Goal: Transaction & Acquisition: Purchase product/service

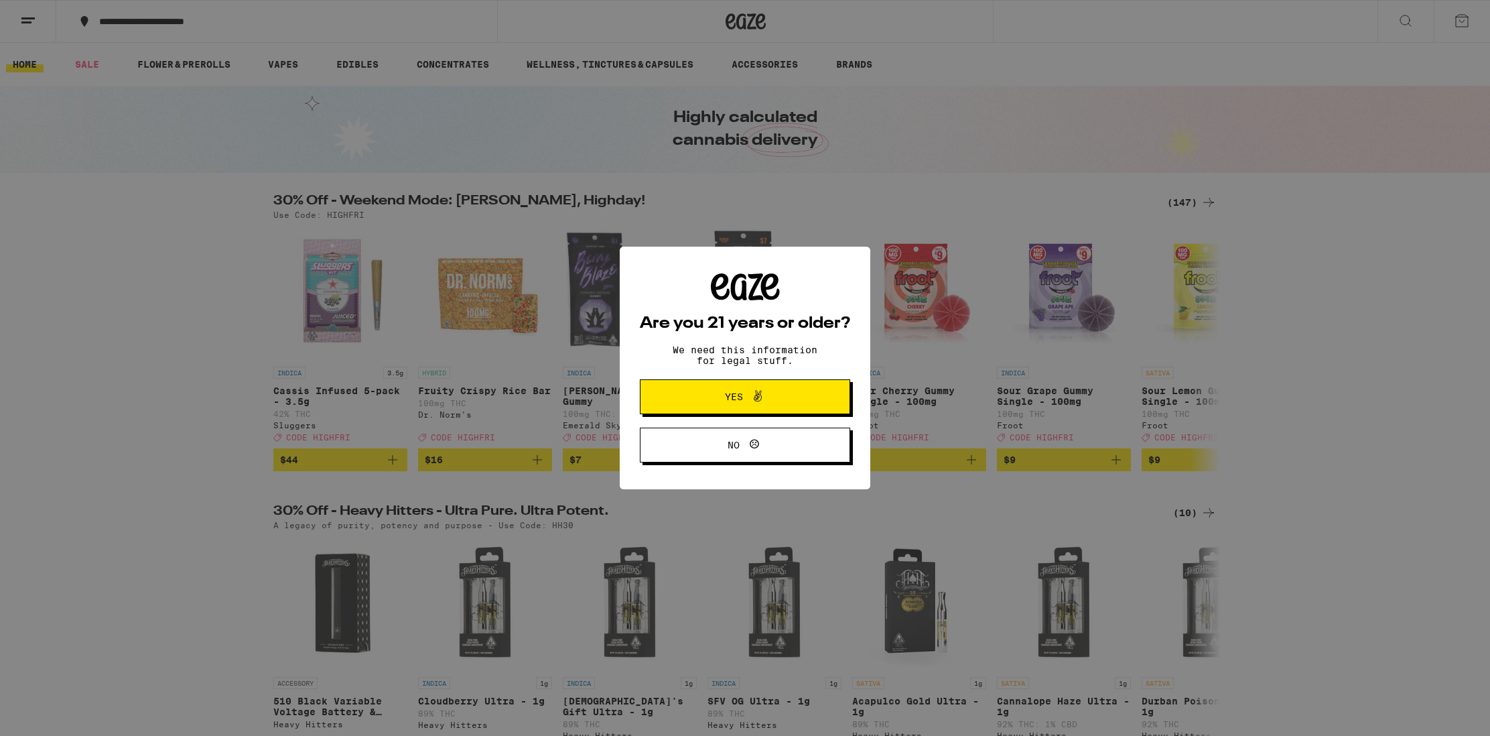
click at [752, 394] on icon at bounding box center [758, 396] width 16 height 16
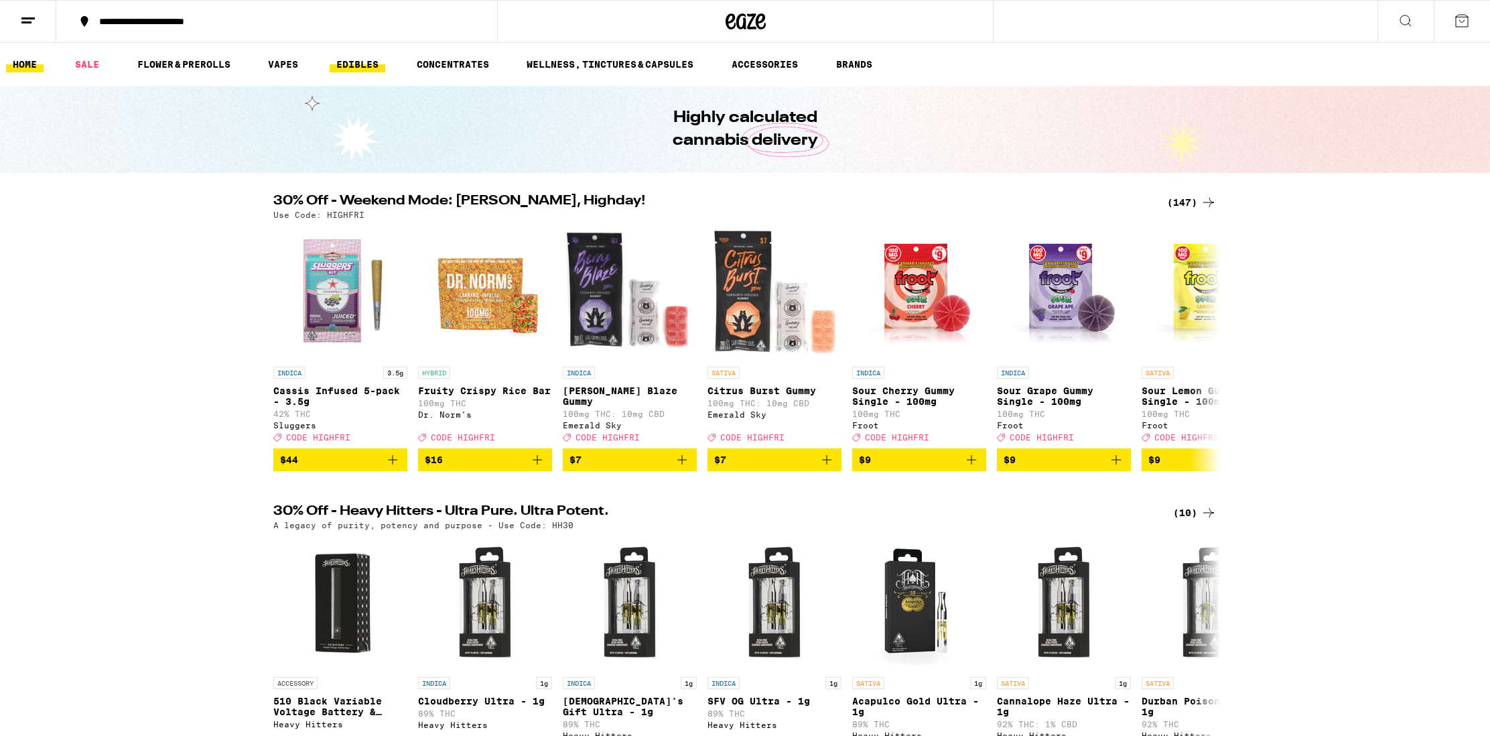
click at [379, 65] on link "EDIBLES" at bounding box center [358, 64] width 56 height 16
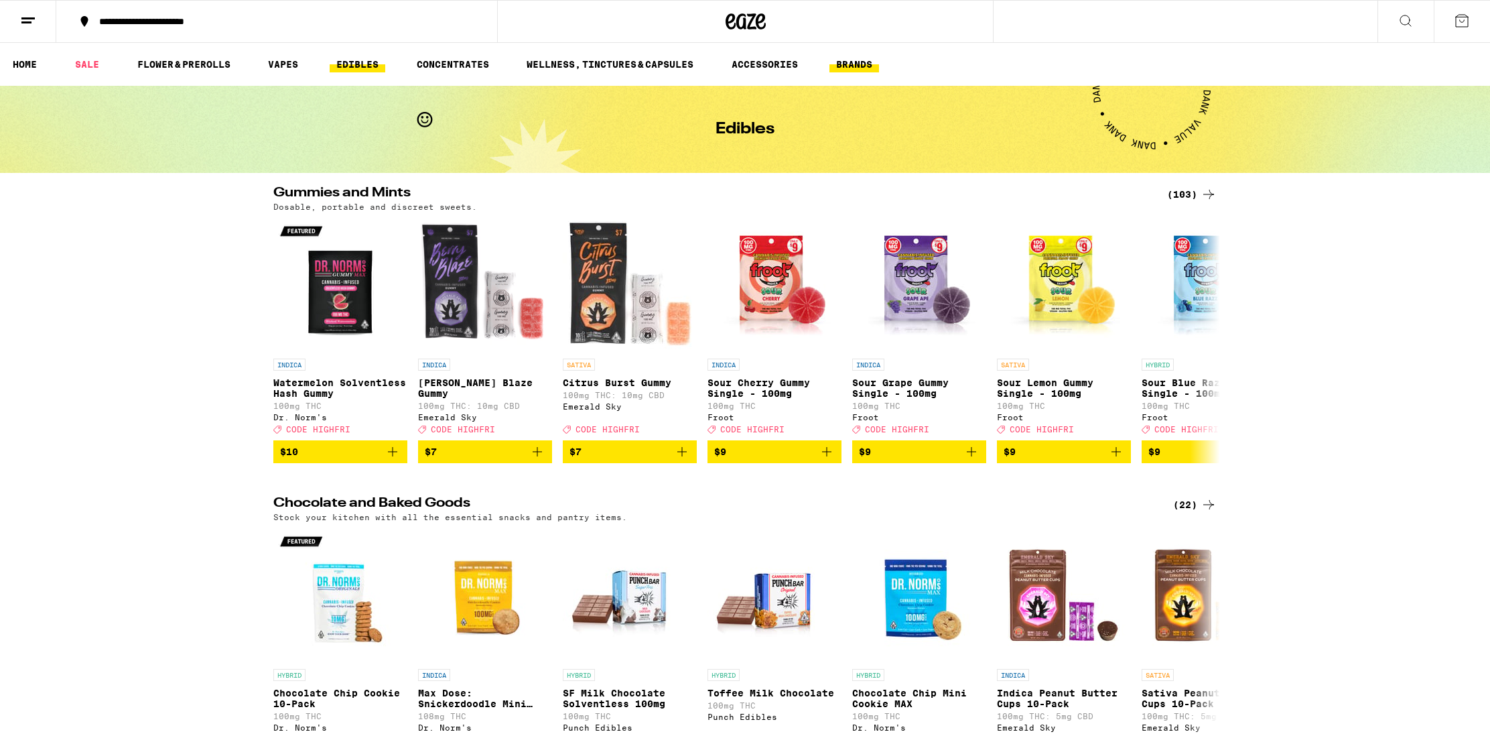
click at [872, 65] on link "BRANDS" at bounding box center [855, 64] width 50 height 16
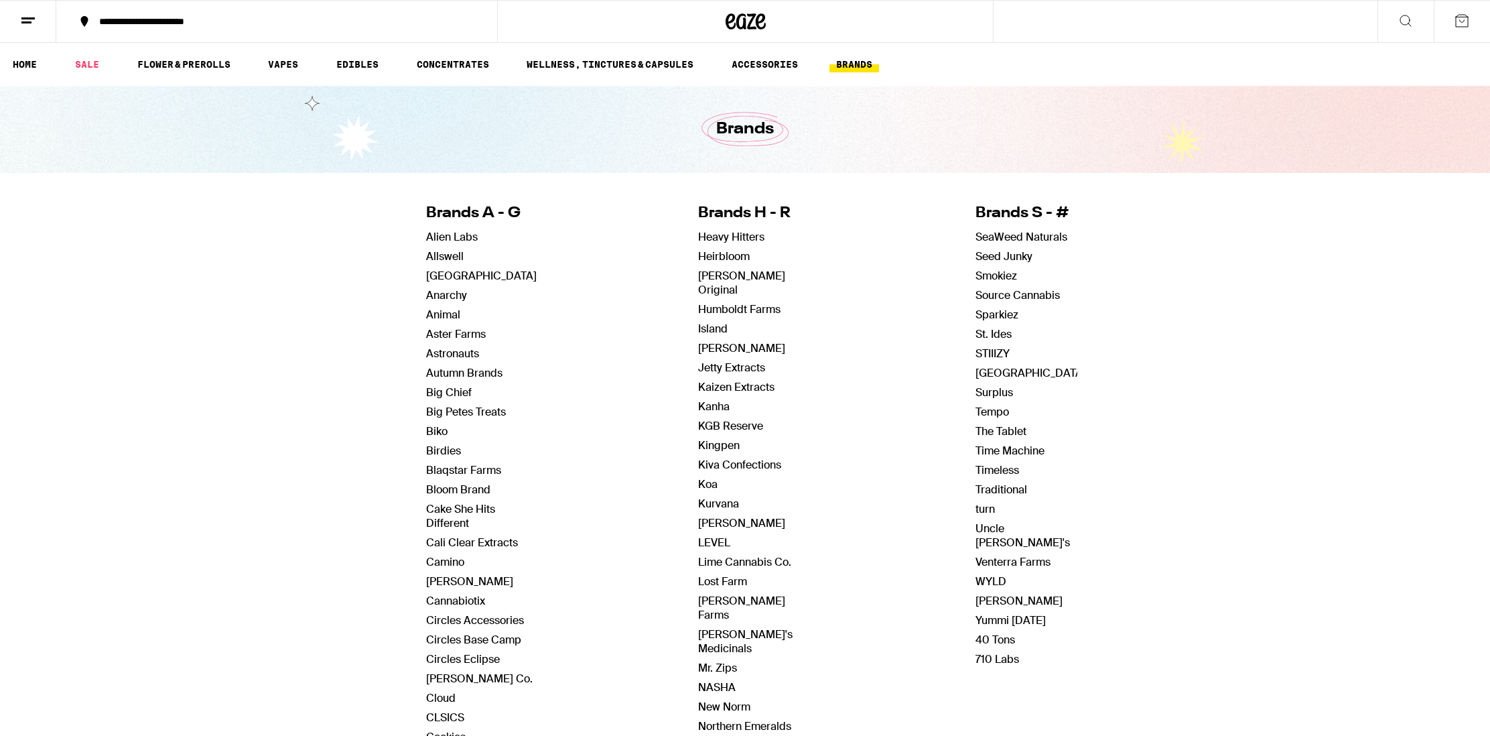
click at [1403, 20] on icon at bounding box center [1406, 21] width 16 height 16
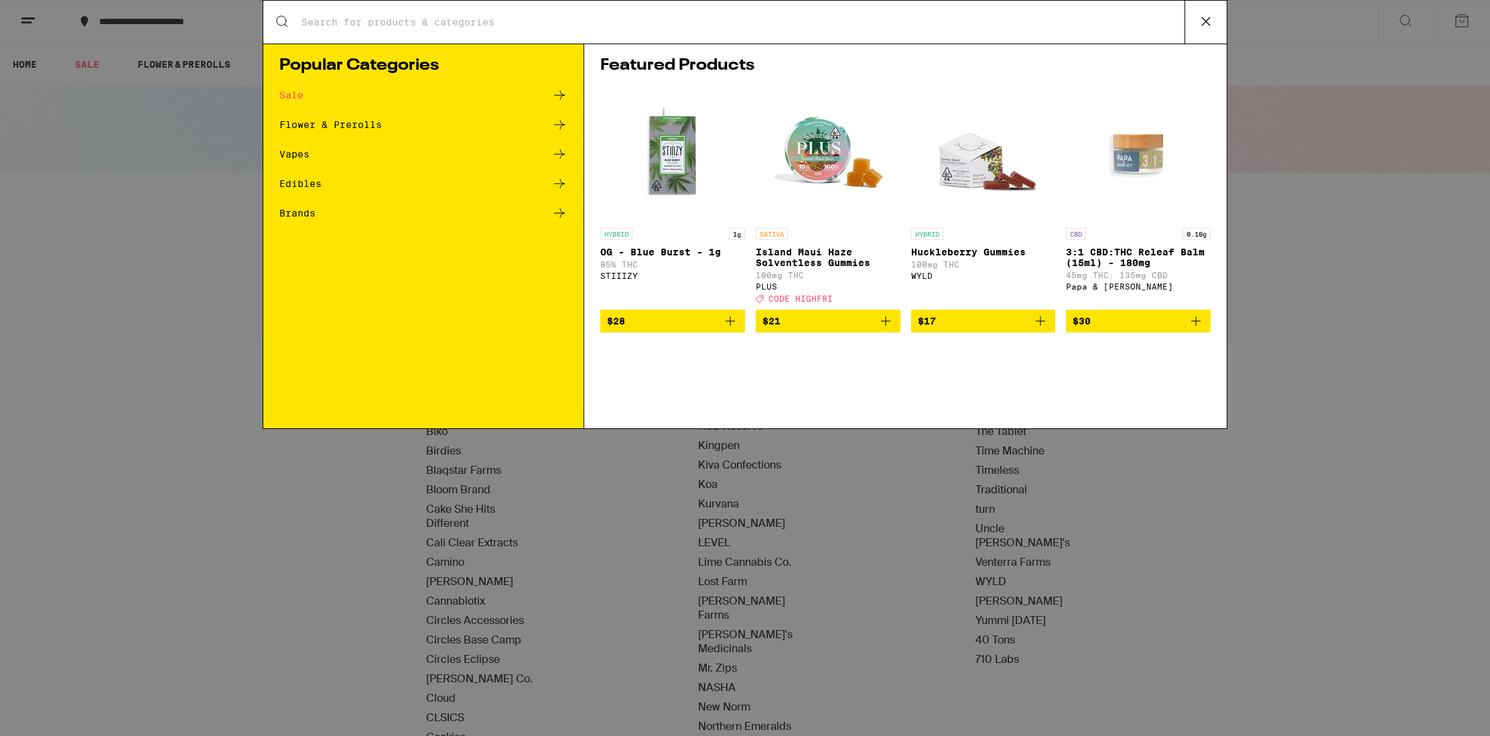
click at [825, 25] on input "Search for Products" at bounding box center [743, 22] width 884 height 12
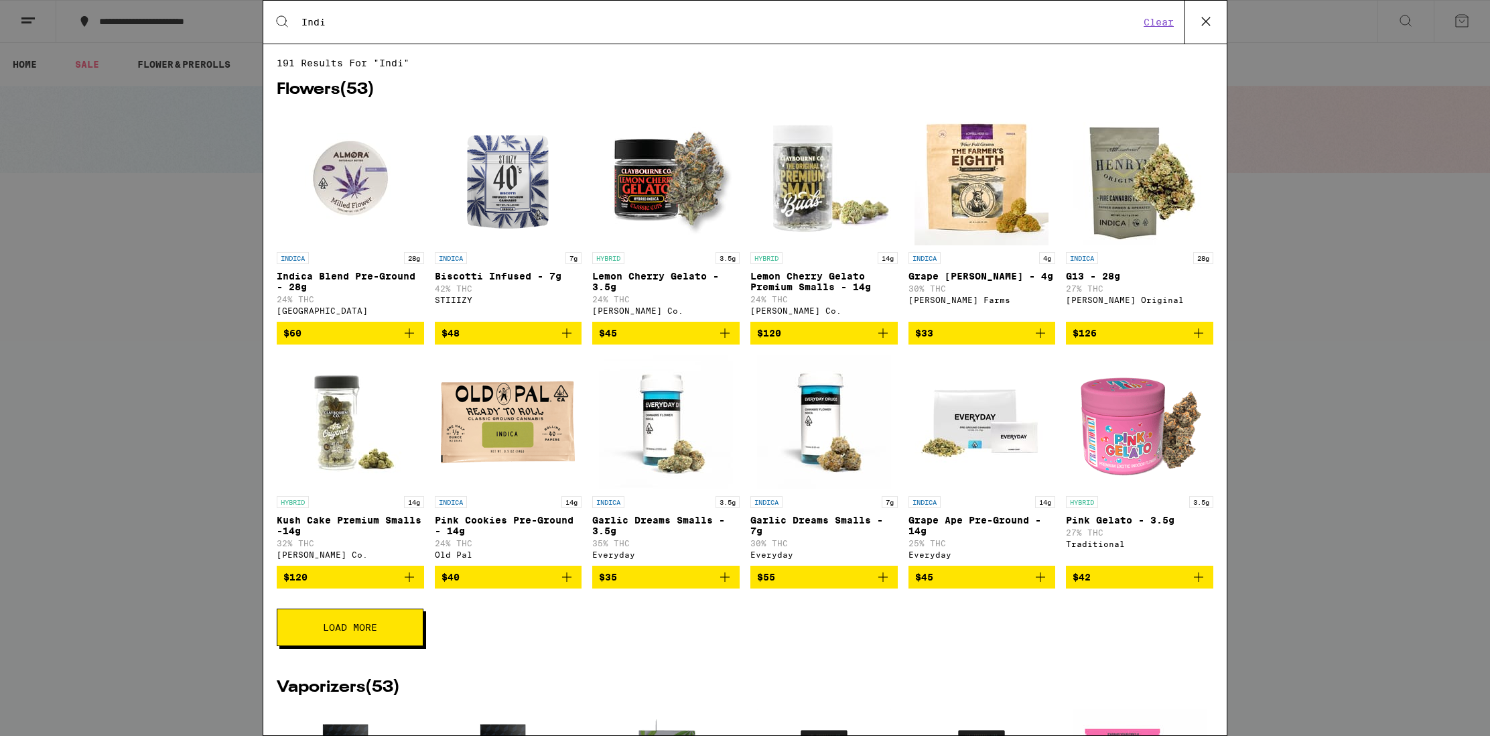
type input "Indic"
